Goal: Information Seeking & Learning: Find specific fact

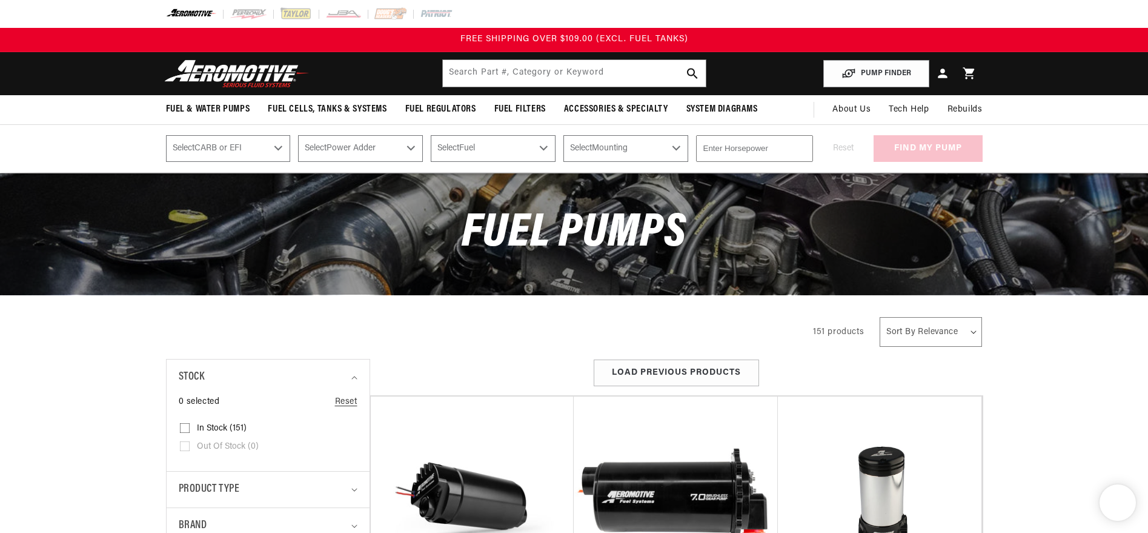
click at [70, 347] on div "Filter By Filter By Filter and sort Stock 0 selected Reset Product type" at bounding box center [574, 331] width 1148 height 31
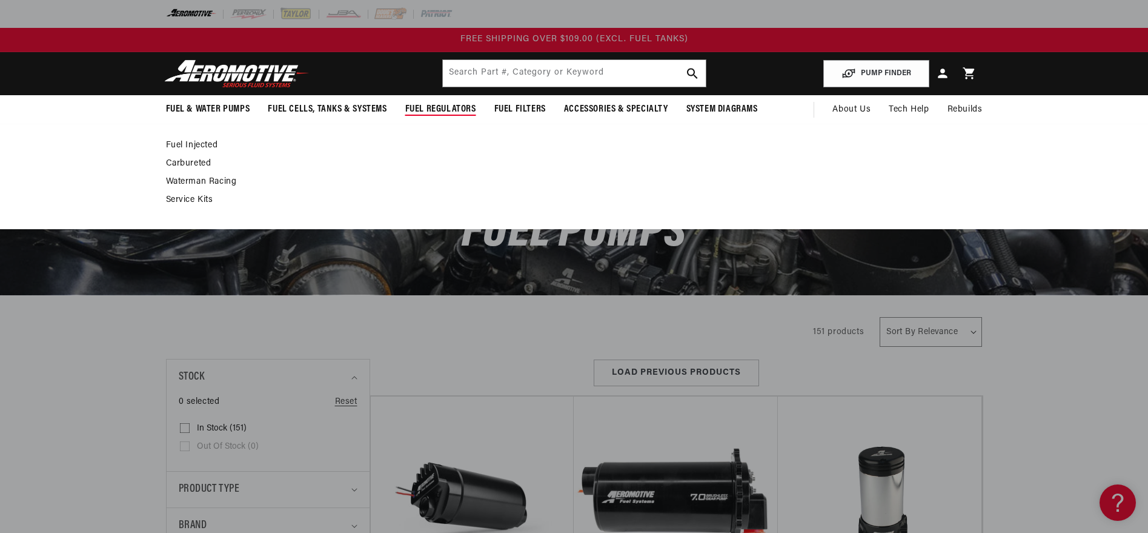
click at [437, 115] on span "Fuel Regulators" at bounding box center [440, 109] width 71 height 13
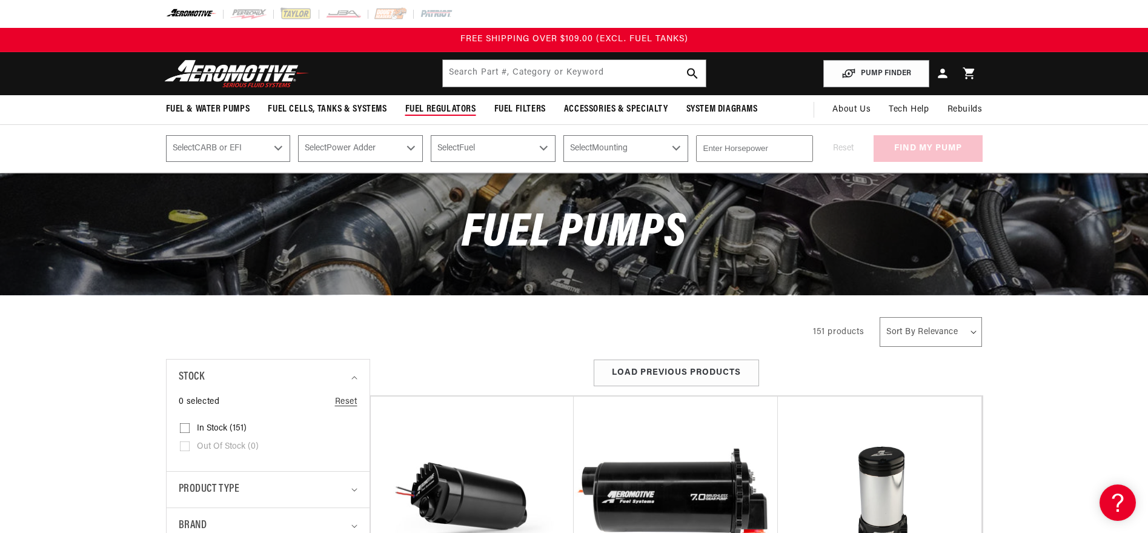
click at [419, 116] on span "Fuel Regulators" at bounding box center [440, 109] width 71 height 13
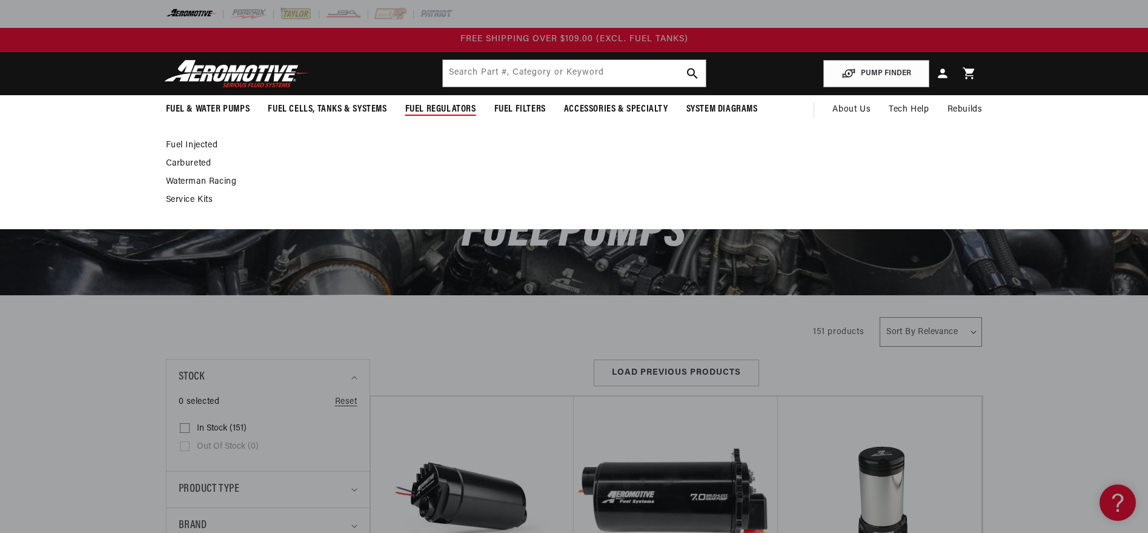
click at [166, 151] on link "Fuel Injected" at bounding box center [568, 145] width 805 height 11
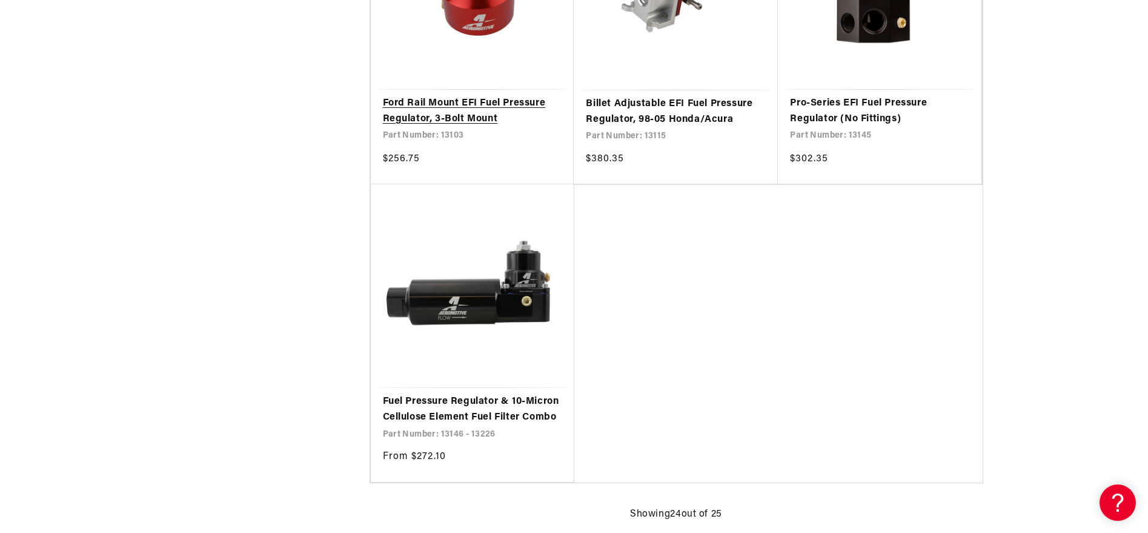
scroll to position [2799, 0]
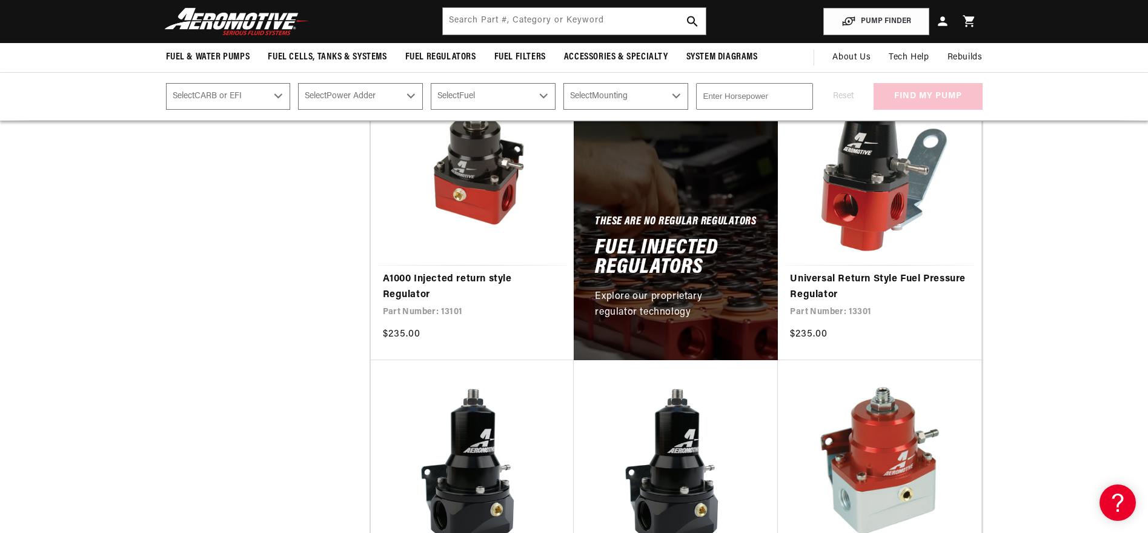
scroll to position [327, 0]
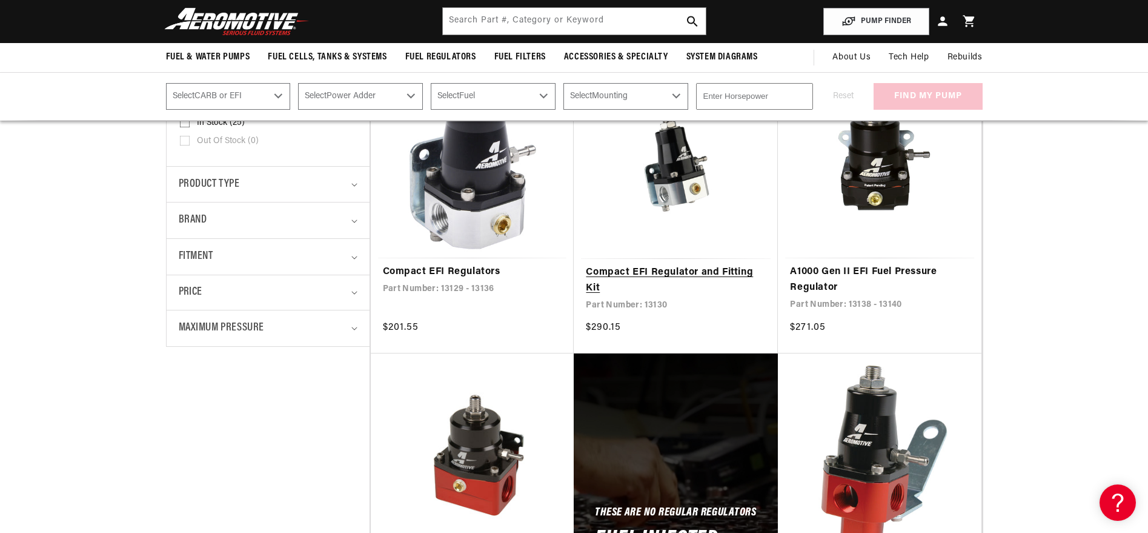
click at [684, 265] on link "Compact EFI Regulator and Fitting Kit" at bounding box center [676, 280] width 180 height 31
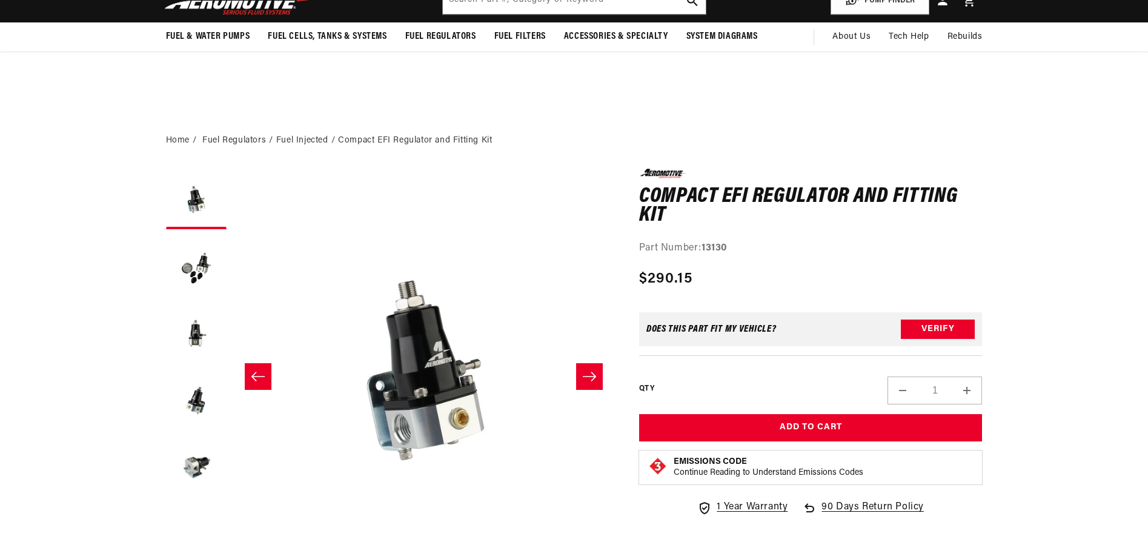
click at [595, 370] on icon "Slide right" at bounding box center [589, 376] width 15 height 12
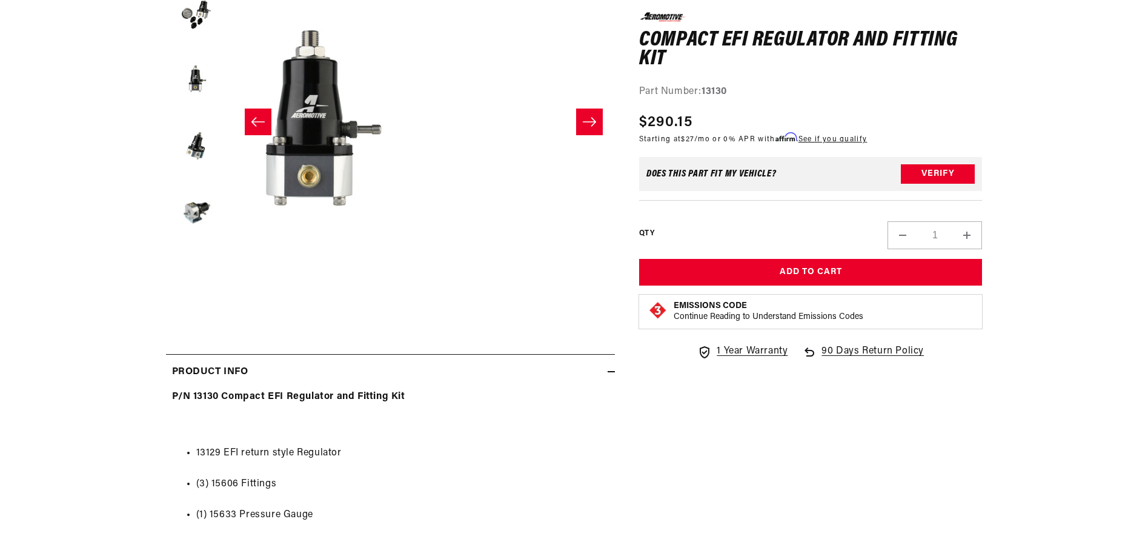
scroll to position [1, 877]
click at [595, 128] on icon "Slide right" at bounding box center [589, 122] width 15 height 12
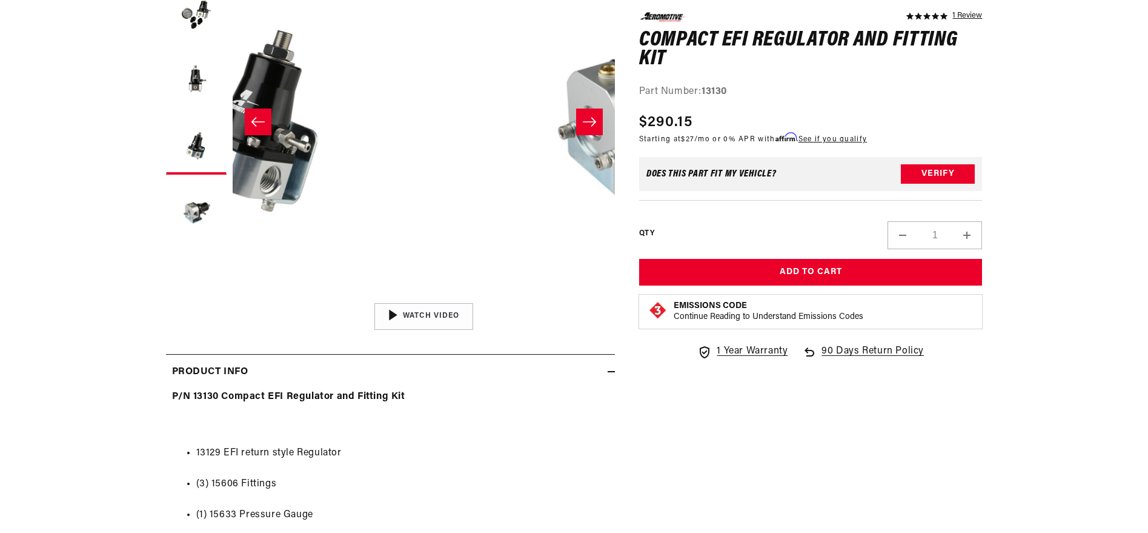
scroll to position [1, 1316]
click at [595, 128] on icon "Slide right" at bounding box center [589, 122] width 15 height 12
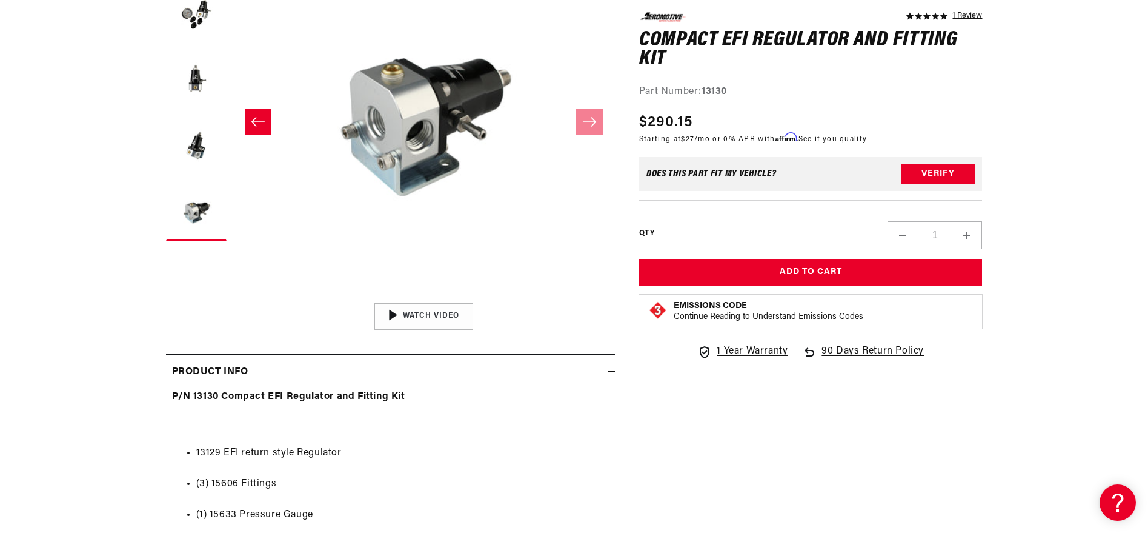
scroll to position [836, 0]
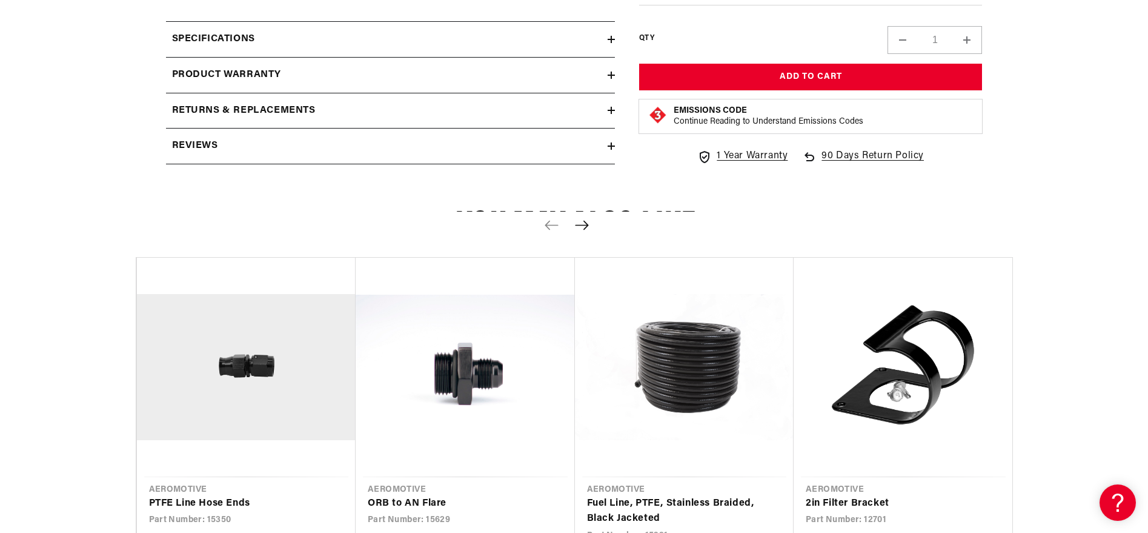
click at [454, 47] on div "Specifications" at bounding box center [387, 40] width 442 height 16
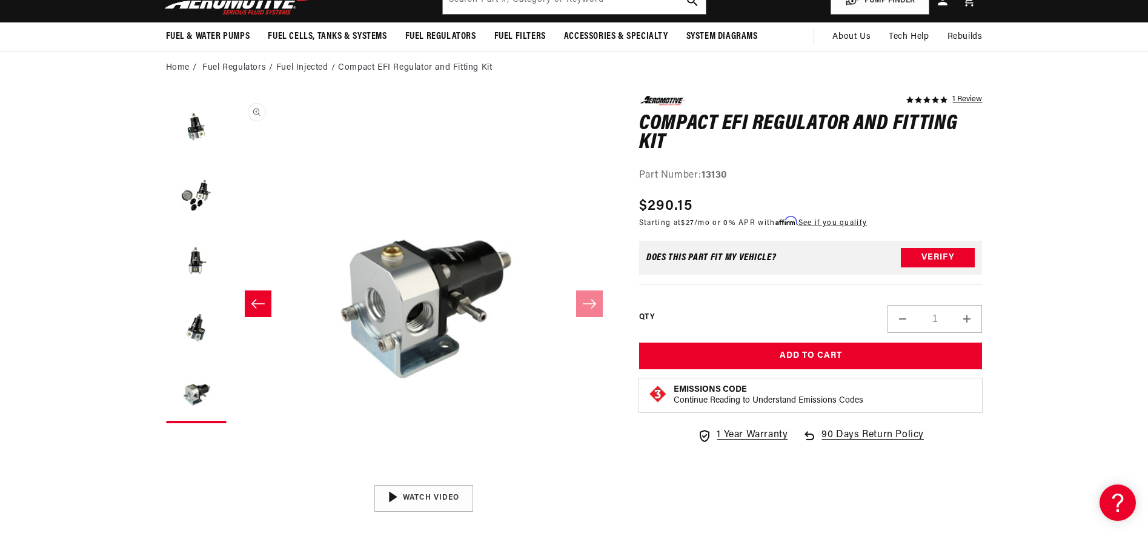
scroll to position [0, 1755]
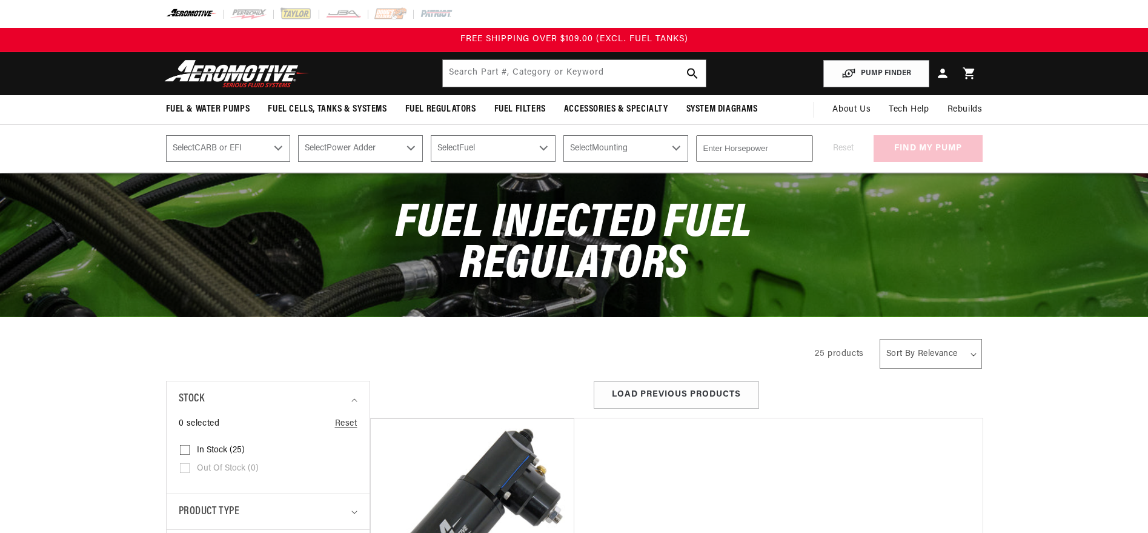
scroll to position [145, 0]
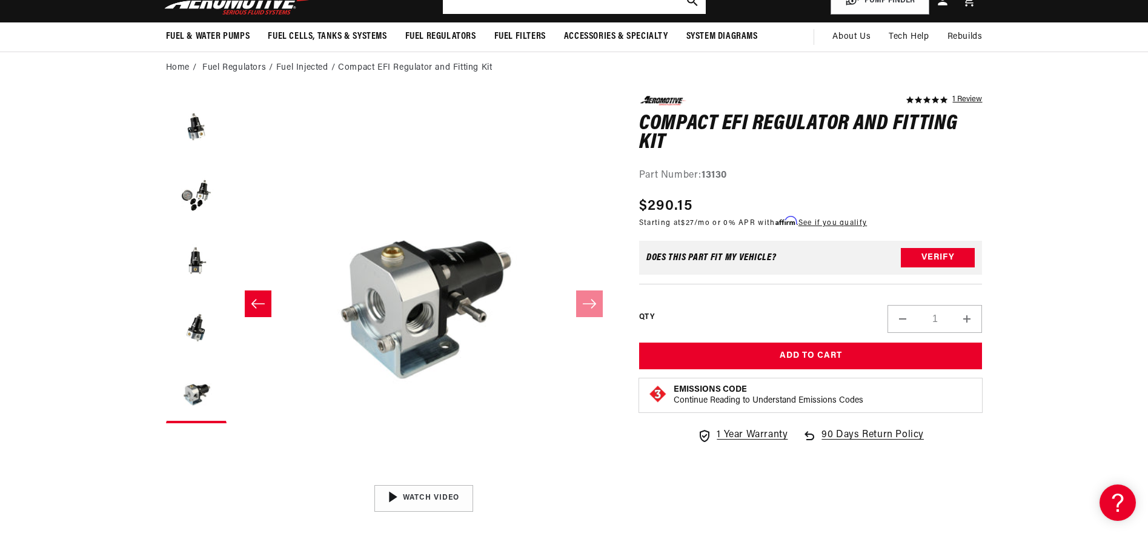
click at [489, 12] on input "text" at bounding box center [574, 0] width 263 height 27
click at [447, 14] on input "133134" at bounding box center [574, 0] width 263 height 27
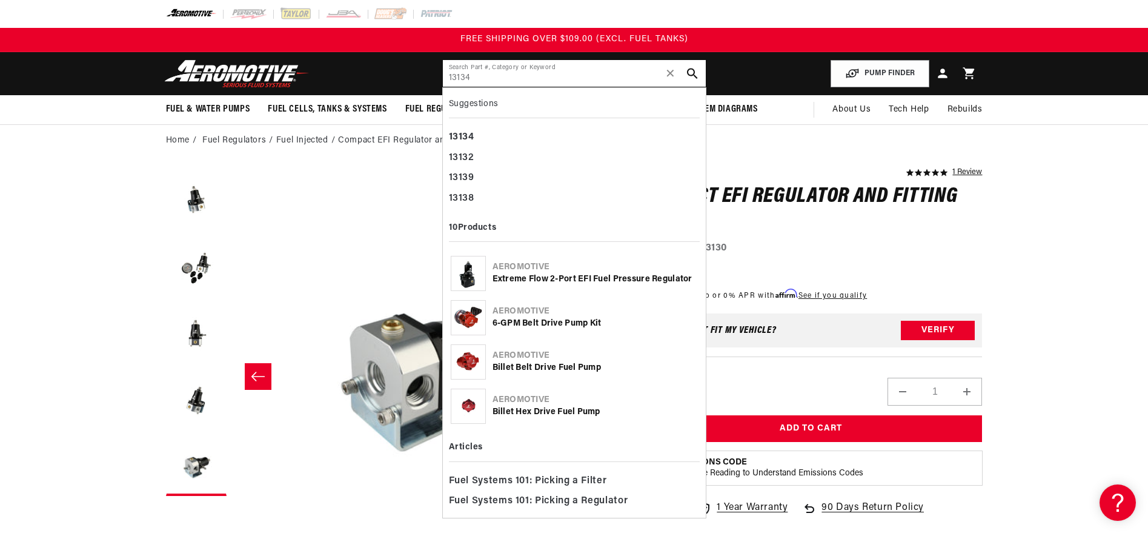
type input "13134"
click at [459, 144] on div "13134" at bounding box center [574, 137] width 251 height 21
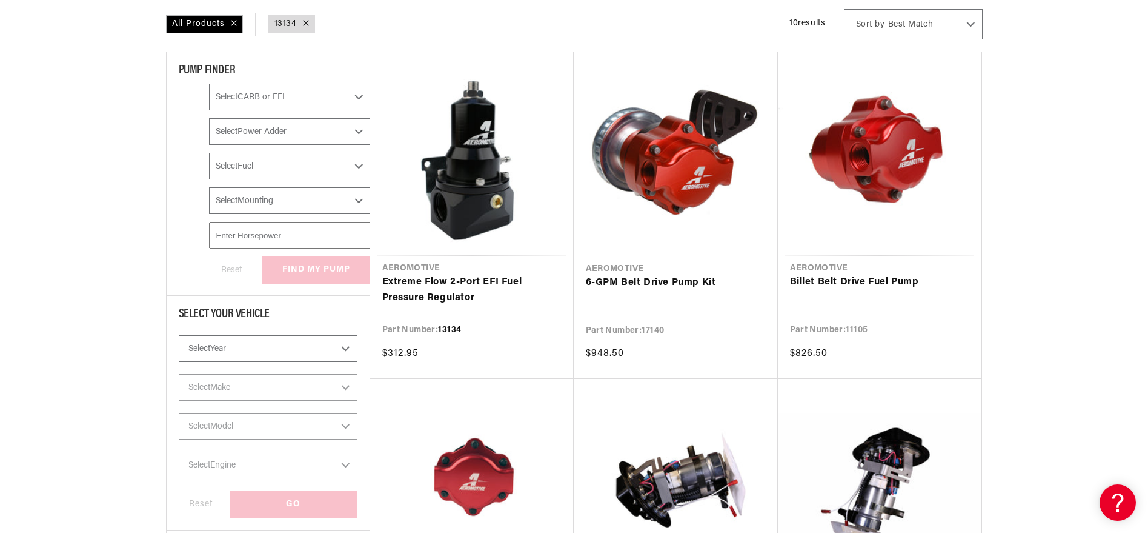
scroll to position [291, 0]
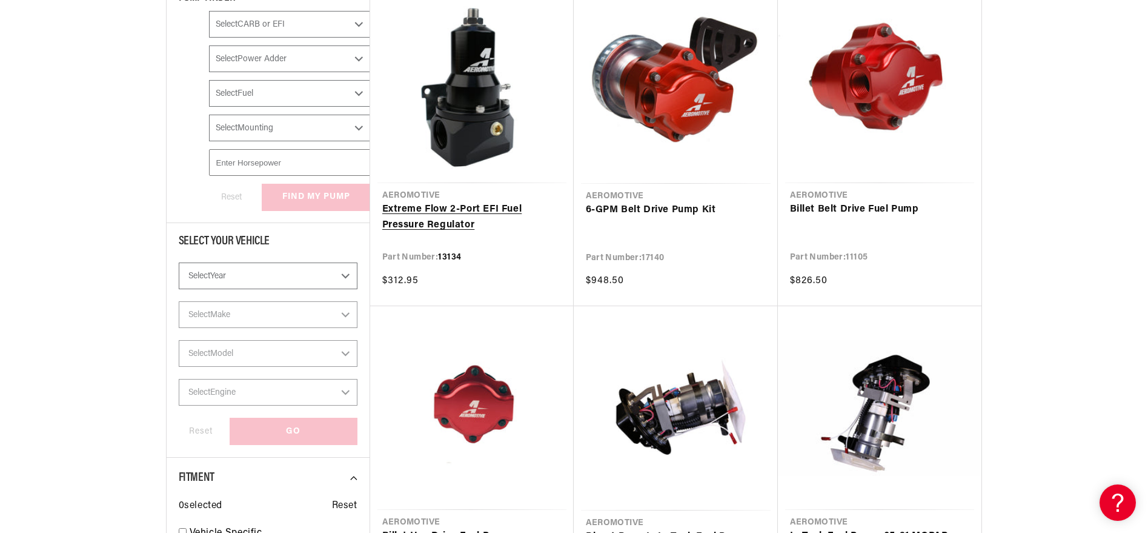
click at [479, 233] on link "Extreme Flow 2-Port EFI Fuel Pressure Regulator" at bounding box center [471, 217] width 179 height 31
